Goal: Download file/media

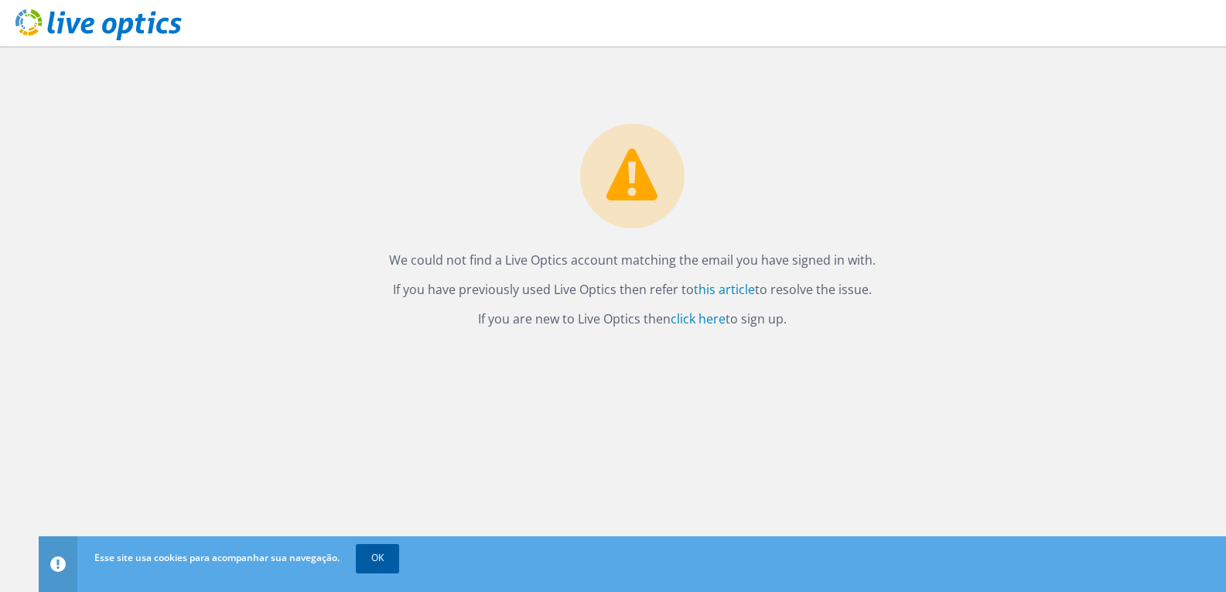
click at [374, 548] on link "OK" at bounding box center [377, 558] width 43 height 28
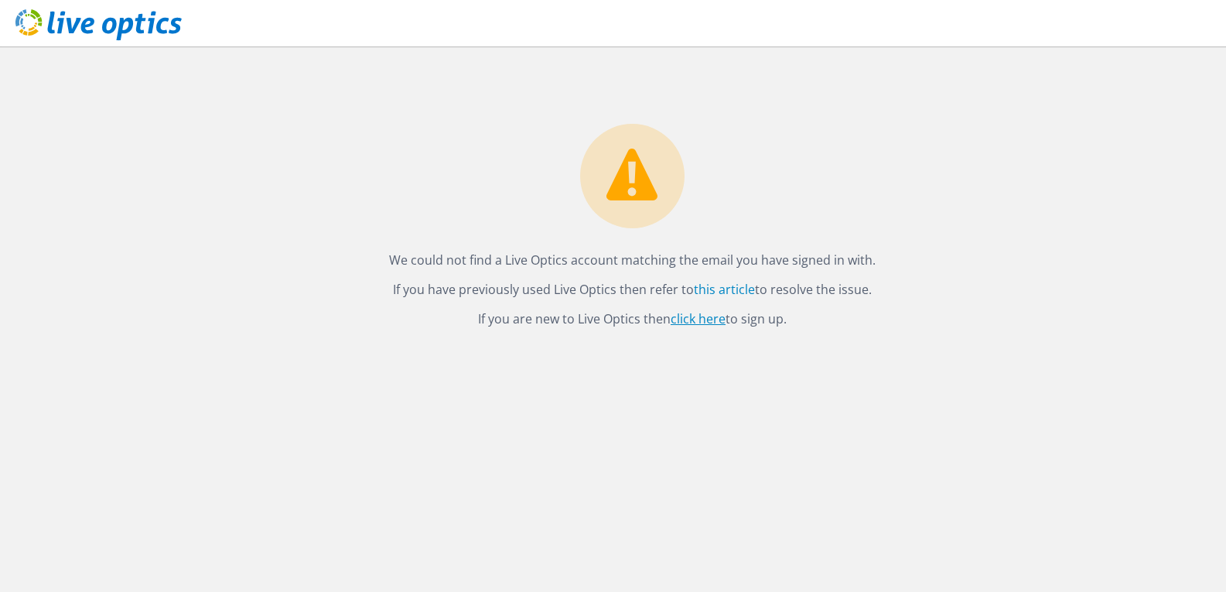
click at [687, 320] on link "click here" at bounding box center [698, 318] width 55 height 17
click at [722, 285] on link "this article" at bounding box center [724, 289] width 61 height 17
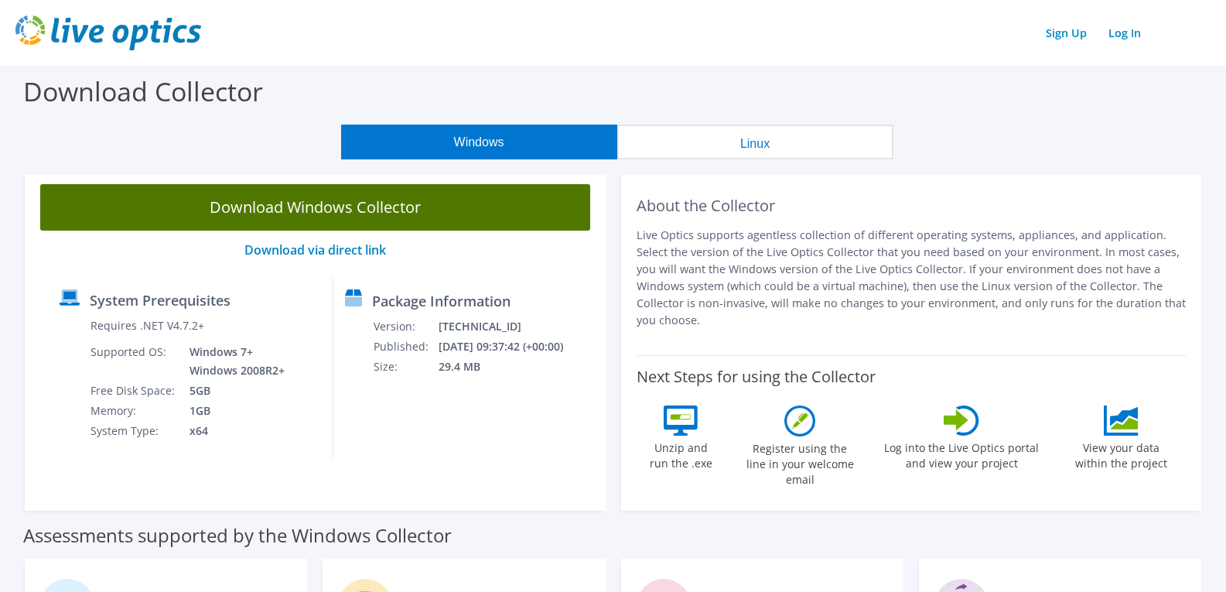
click at [315, 209] on link "Download Windows Collector" at bounding box center [315, 207] width 550 height 46
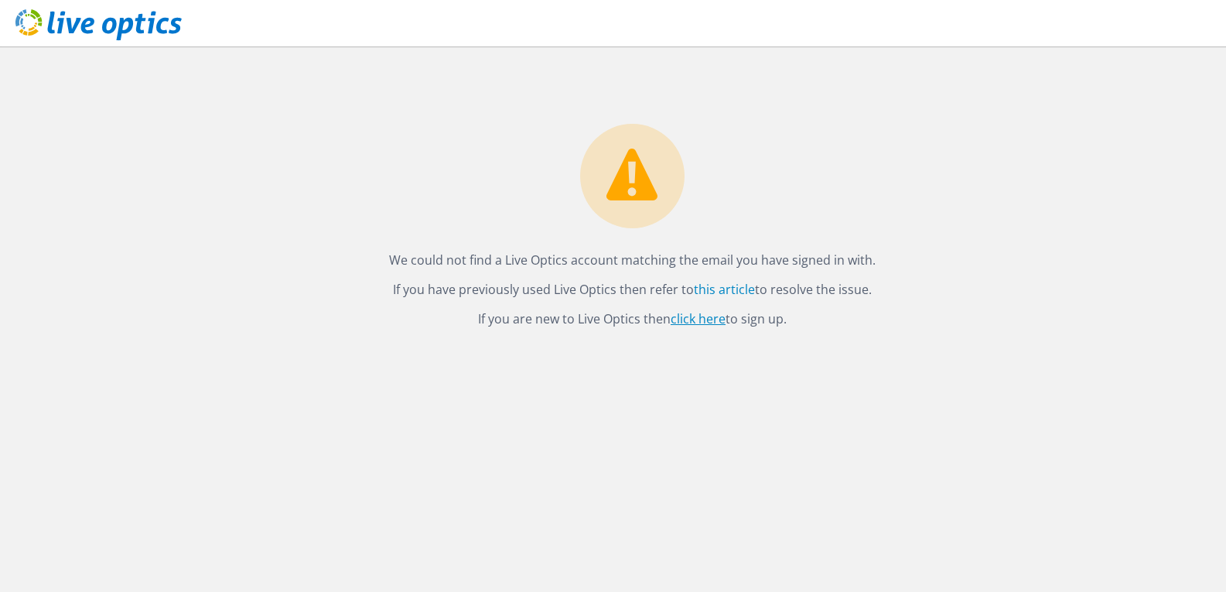
click at [695, 321] on link "click here" at bounding box center [698, 318] width 55 height 17
